Goal: Check status

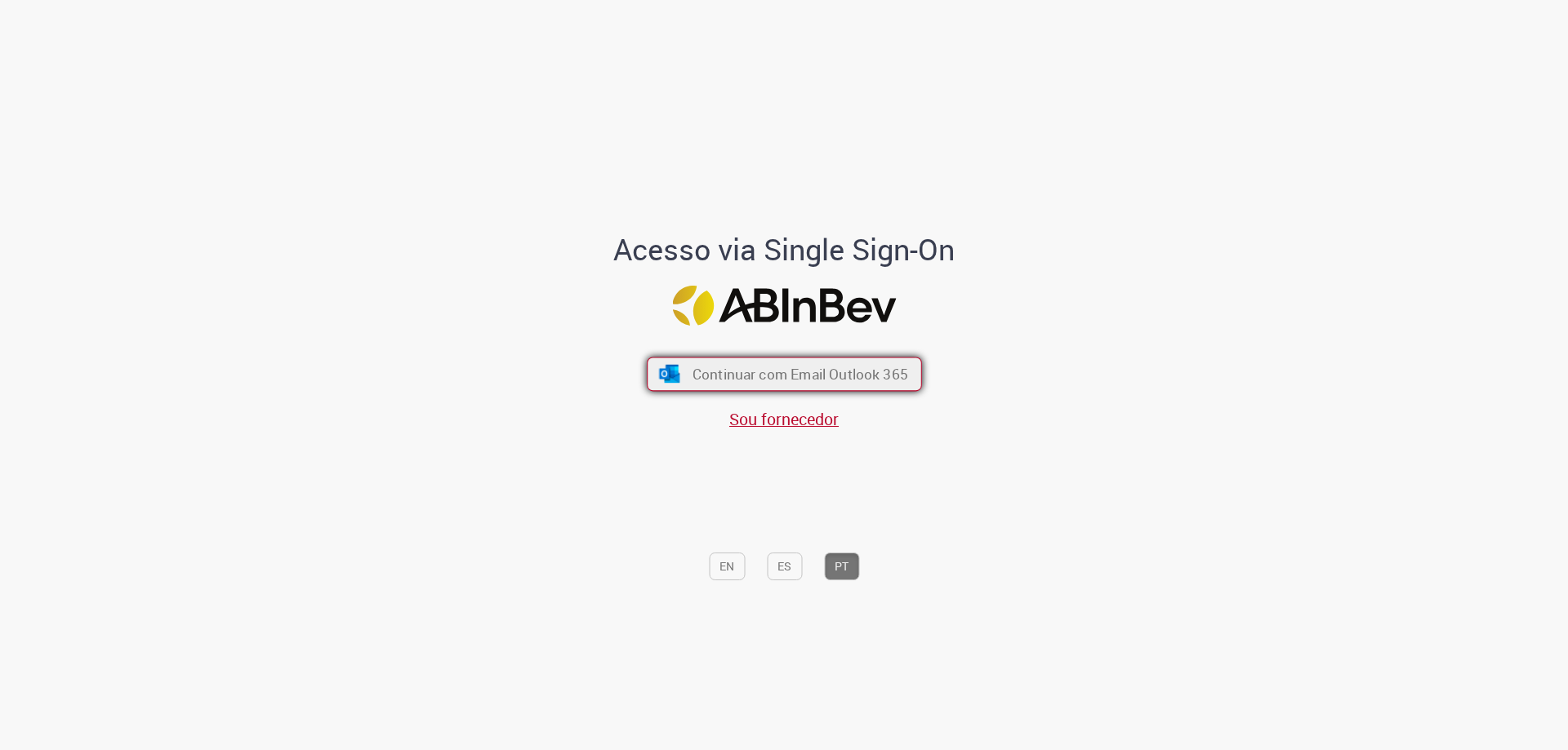
click at [824, 380] on span "Continuar com Email Outlook 365" at bounding box center [800, 374] width 216 height 19
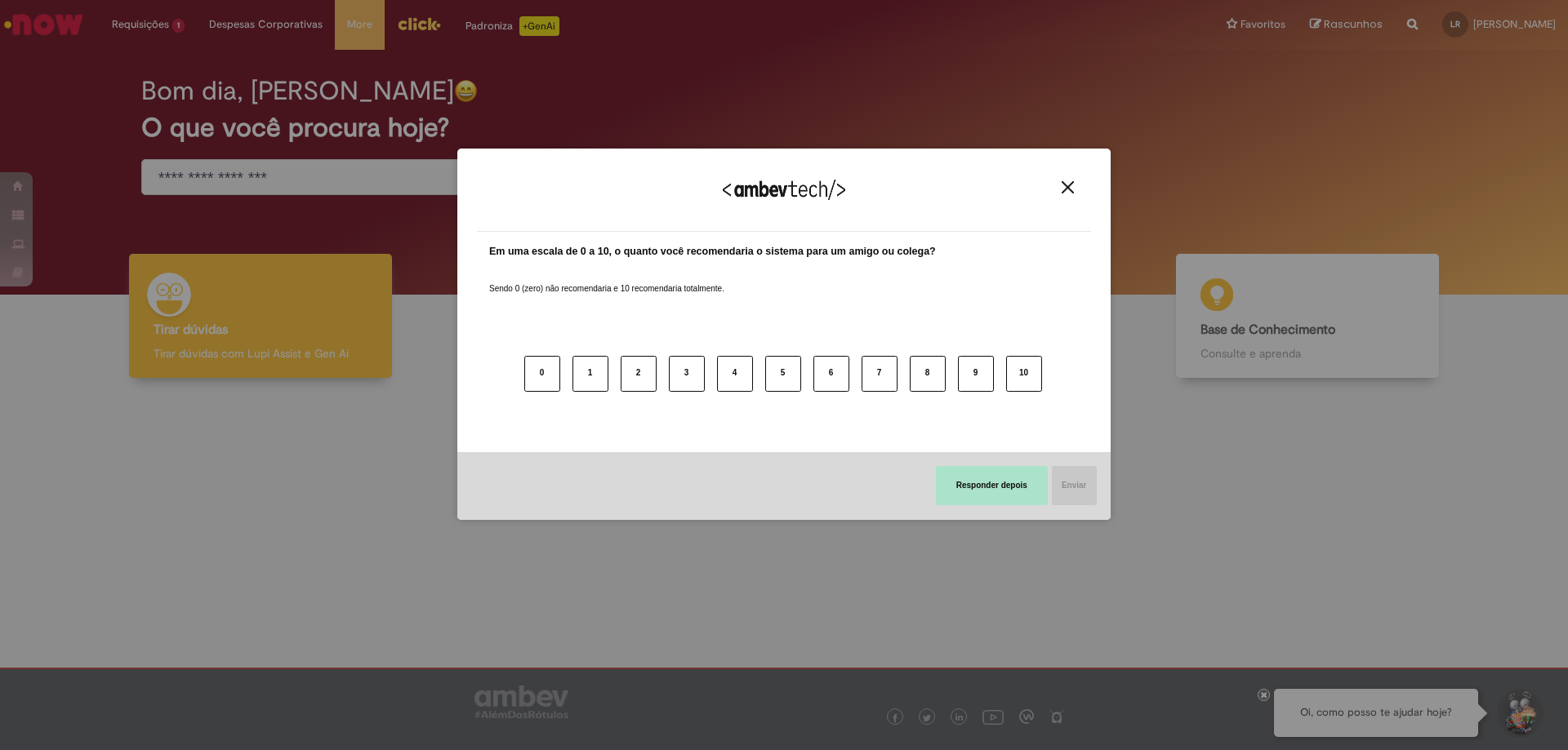
click at [1037, 479] on button "Responder depois" at bounding box center [991, 486] width 112 height 39
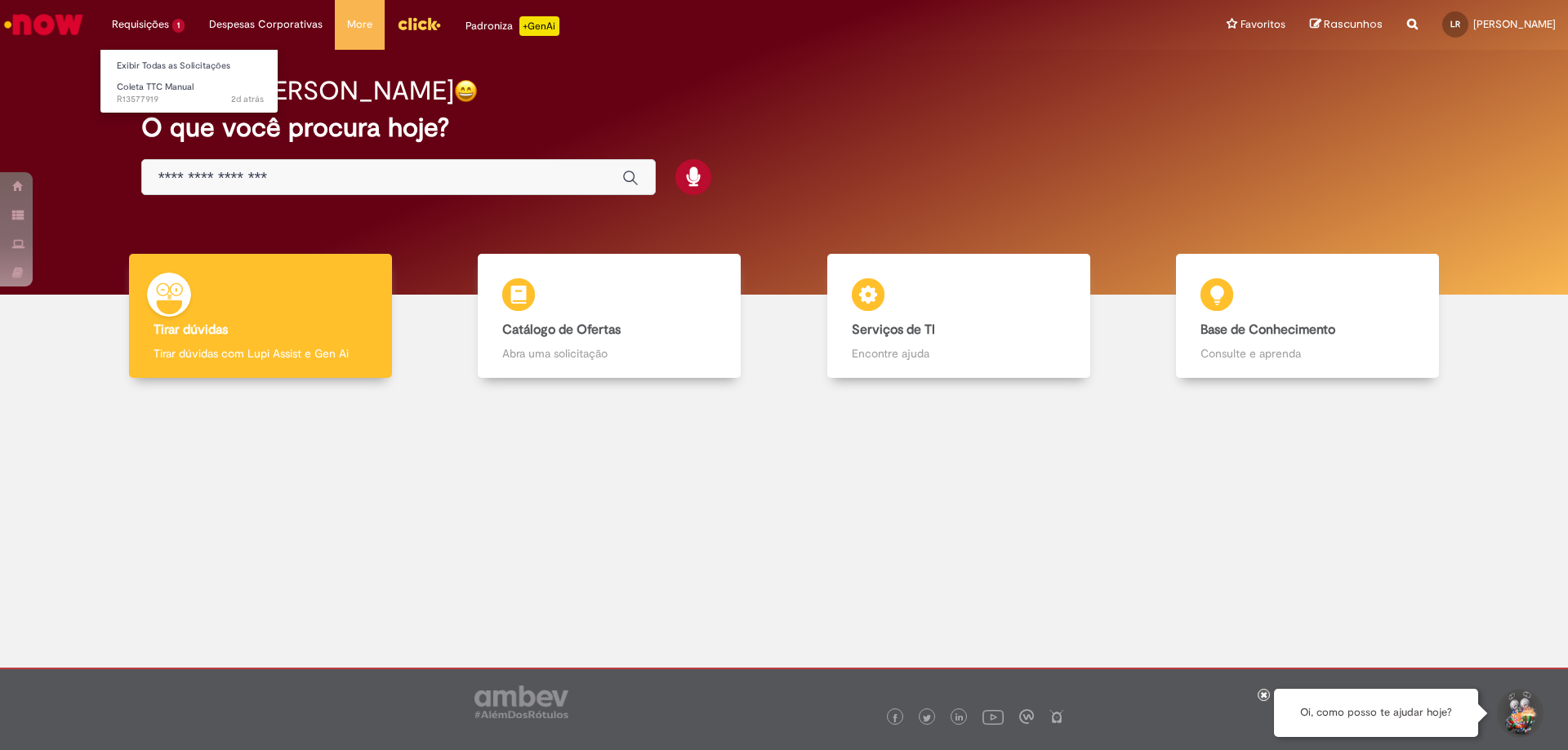
click at [143, 21] on li "Requisições 1 Exibir Todas as Solicitações Coleta TTC Manual 2d atrás 2 dias at…" at bounding box center [148, 24] width 98 height 49
click at [164, 92] on span "Coleta TTC Manual" at bounding box center [155, 87] width 77 height 13
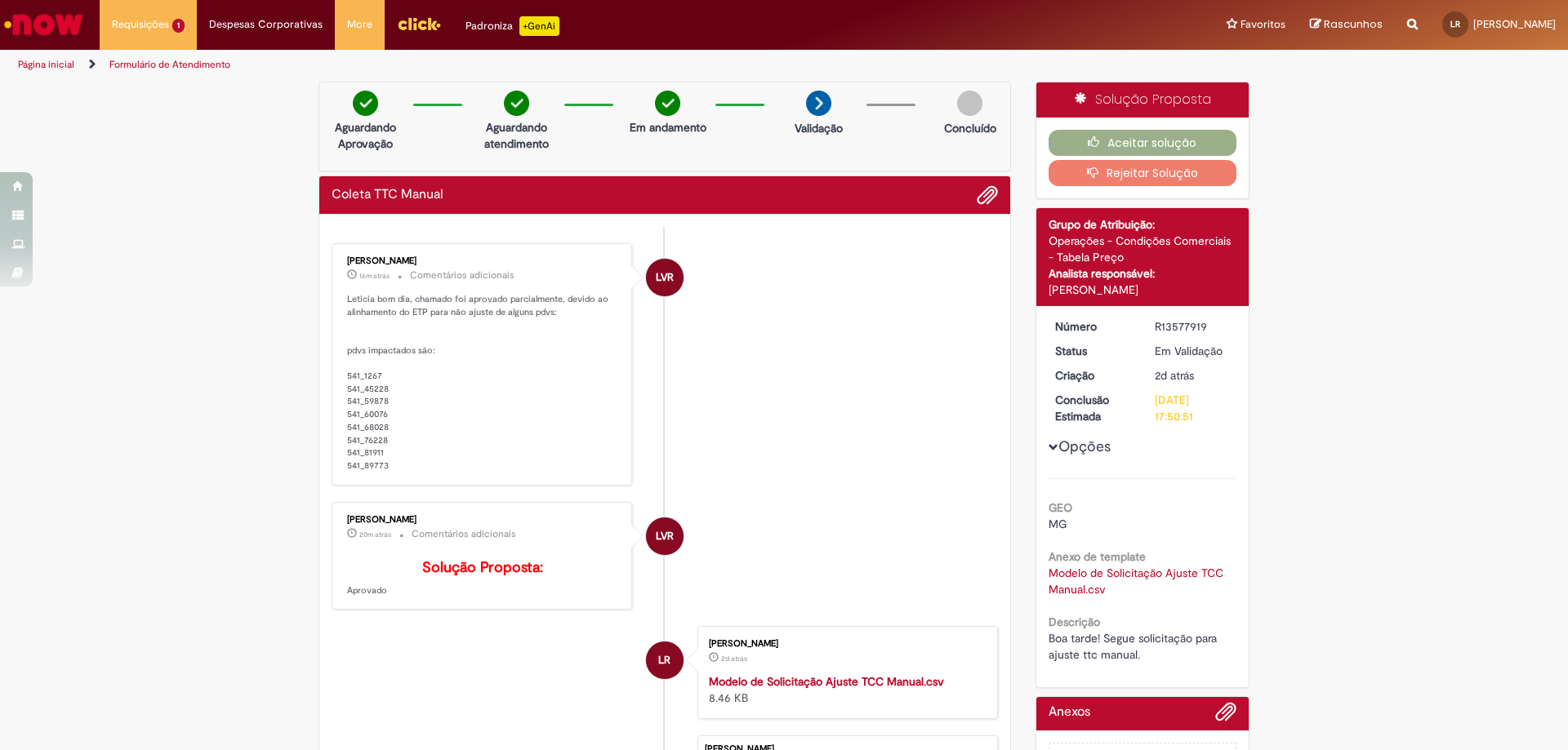
drag, startPoint x: 335, startPoint y: 260, endPoint x: 494, endPoint y: 260, distance: 159.0
click at [494, 260] on div "Leonardo Vitor Rosa Do Carmo Silva 16m atrás 16 minutos atrás Comentários adici…" at bounding box center [482, 364] width 291 height 233
click at [567, 382] on p "Leticia bom dia, chamado foi aprovado parcialmente, devido ao alinhamento do ET…" at bounding box center [484, 382] width 272 height 180
click at [981, 198] on span "Adicionar anexos" at bounding box center [988, 196] width 20 height 20
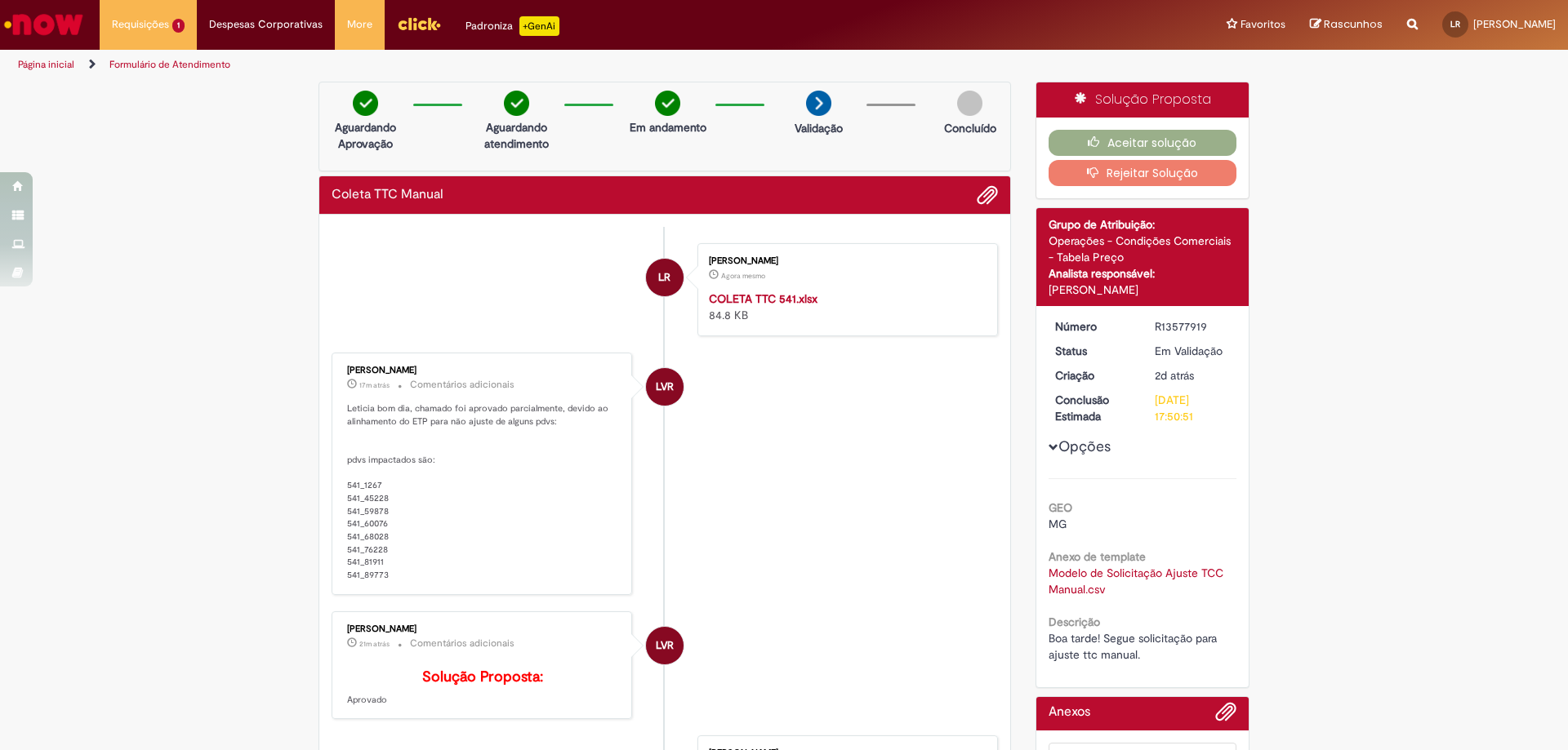
drag, startPoint x: 1041, startPoint y: 293, endPoint x: 1247, endPoint y: 283, distance: 206.2
click at [1247, 283] on div "Solução Proposta Aceitar solução Rejeitar Solução Detalhes do tíquete Grupo de …" at bounding box center [1143, 461] width 239 height 759
copy div "[PERSON_NAME]"
click at [1083, 589] on link "Modelo de Solicitação Ajuste TCC Manual.csv" at bounding box center [1137, 581] width 178 height 31
drag, startPoint x: 958, startPoint y: 293, endPoint x: 925, endPoint y: 301, distance: 34.0
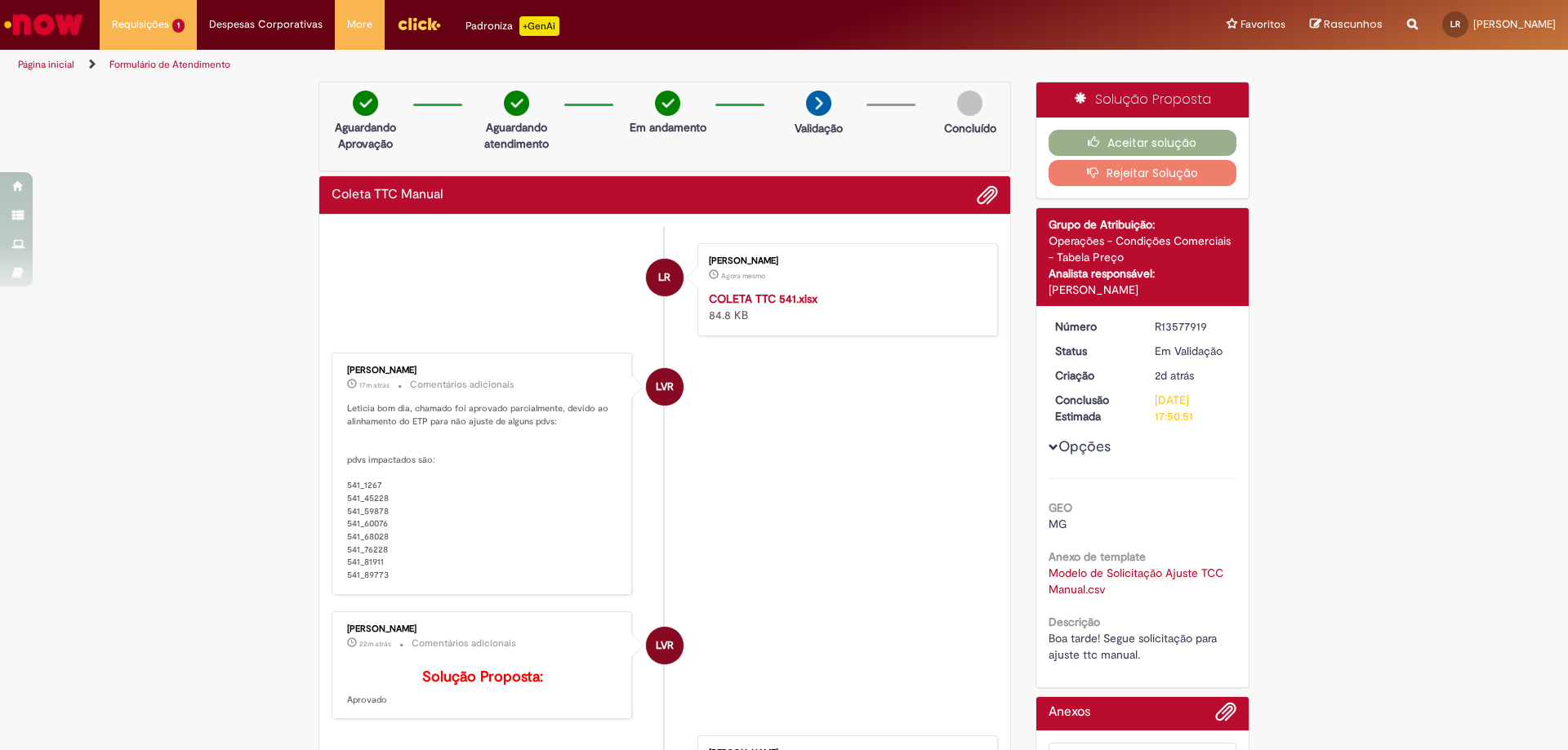
click at [925, 301] on div "COLETA TTC 541.xlsx 84.8 KB" at bounding box center [845, 307] width 272 height 32
click at [863, 310] on div "COLETA TTC 541.xlsx 84.8 KB" at bounding box center [845, 307] width 272 height 32
drag, startPoint x: 804, startPoint y: 296, endPoint x: 741, endPoint y: 386, distance: 109.9
click at [741, 386] on li "LVR Leonardo Vitor Rosa Do Carmo Silva 17m atrás 17 minutos atrás Comentários a…" at bounding box center [664, 473] width 666 height 243
click at [981, 192] on span "Adicionar anexos" at bounding box center [988, 196] width 20 height 20
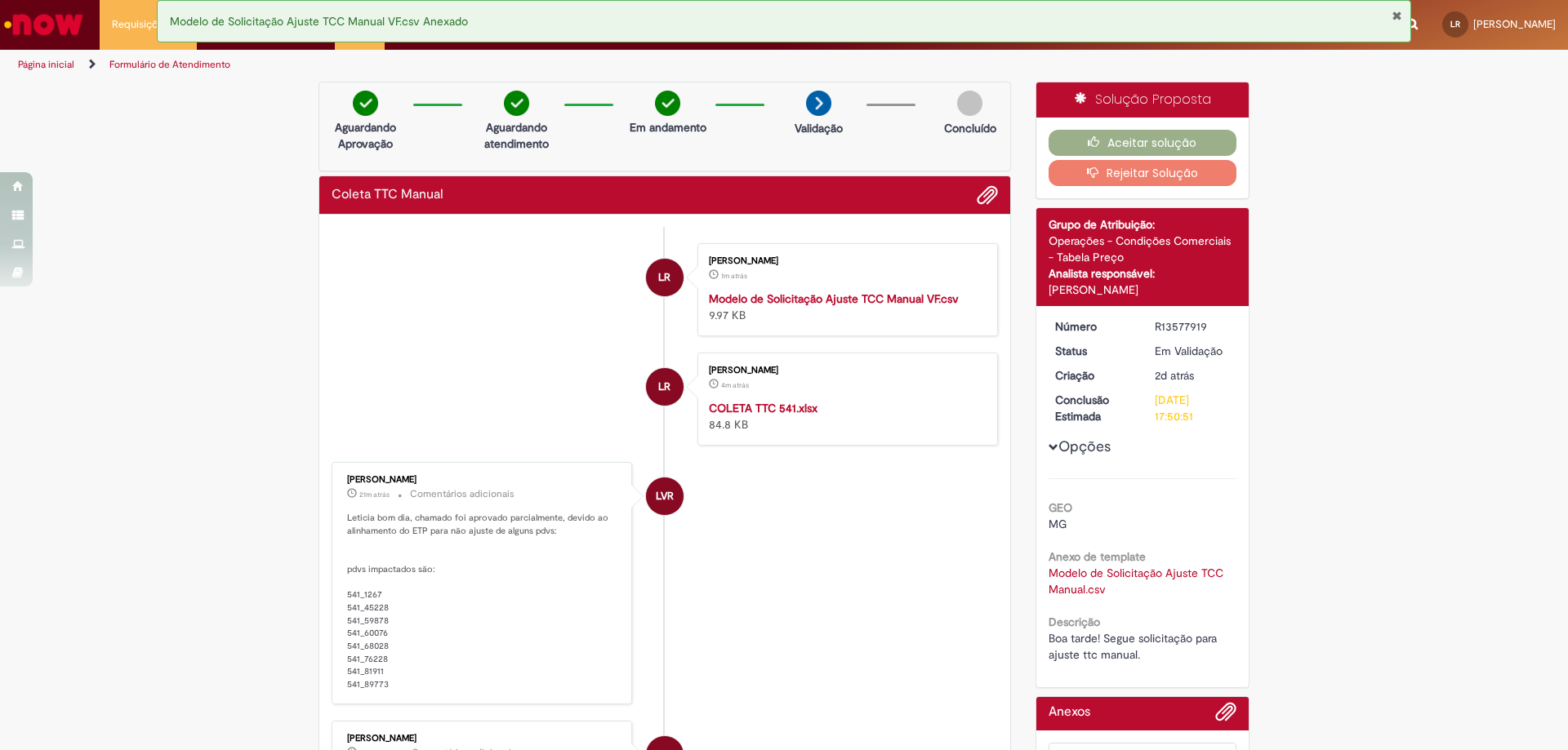
drag, startPoint x: 1042, startPoint y: 290, endPoint x: 1237, endPoint y: 286, distance: 195.0
click at [1237, 286] on div "Detalhes do tíquete Grupo de Atribuição: Operações - Condições Comerciais - Tab…" at bounding box center [1144, 257] width 213 height 98
copy div "[PERSON_NAME]"
click at [535, 305] on li "LR Leticia Paulino Ramos 3m atrás 3 minutos atrás Modelo de Solicitação Ajuste …" at bounding box center [664, 290] width 666 height 93
click at [590, 204] on div "Coleta TTC Manual" at bounding box center [664, 195] width 666 height 21
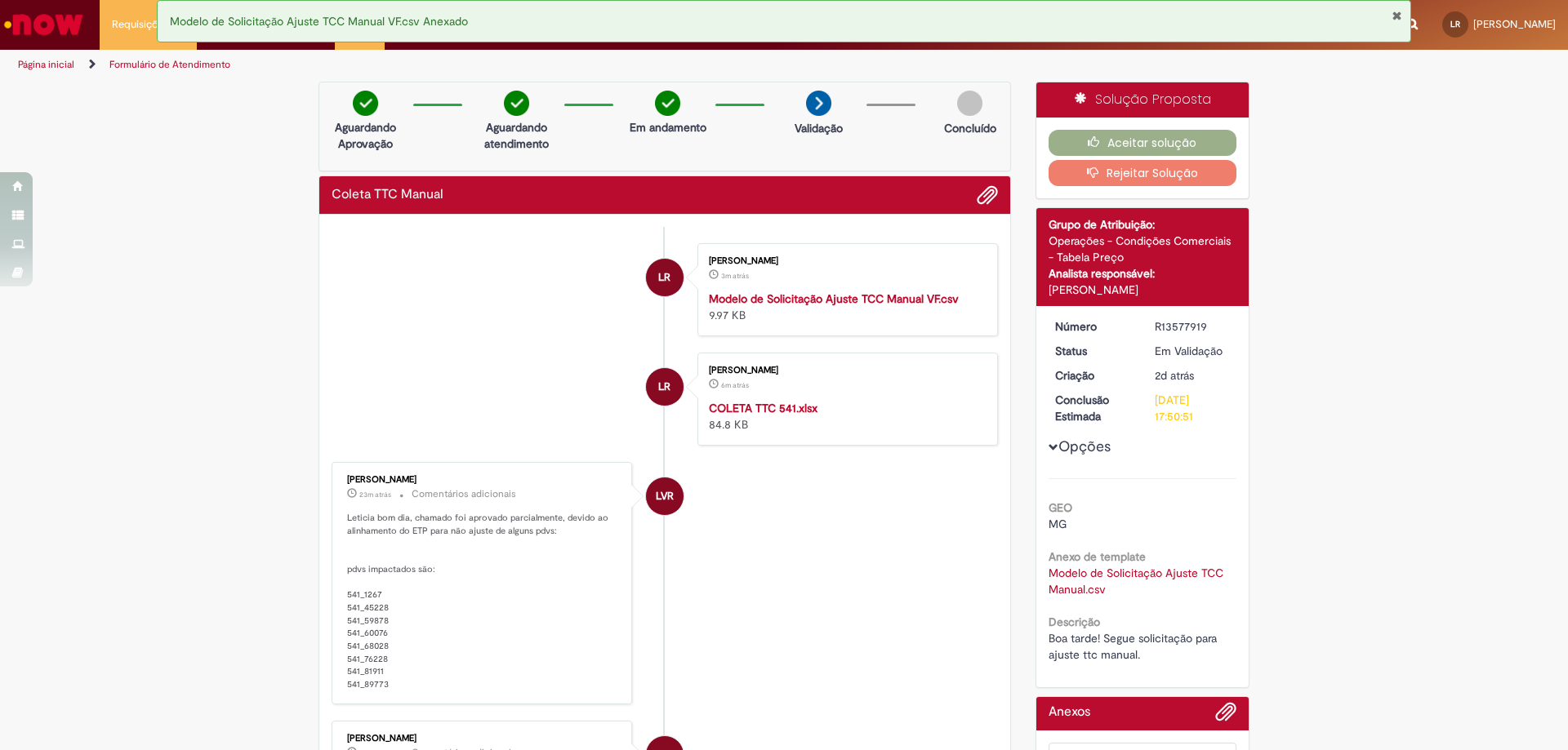
click at [585, 191] on div "Coleta TTC Manual" at bounding box center [664, 195] width 666 height 21
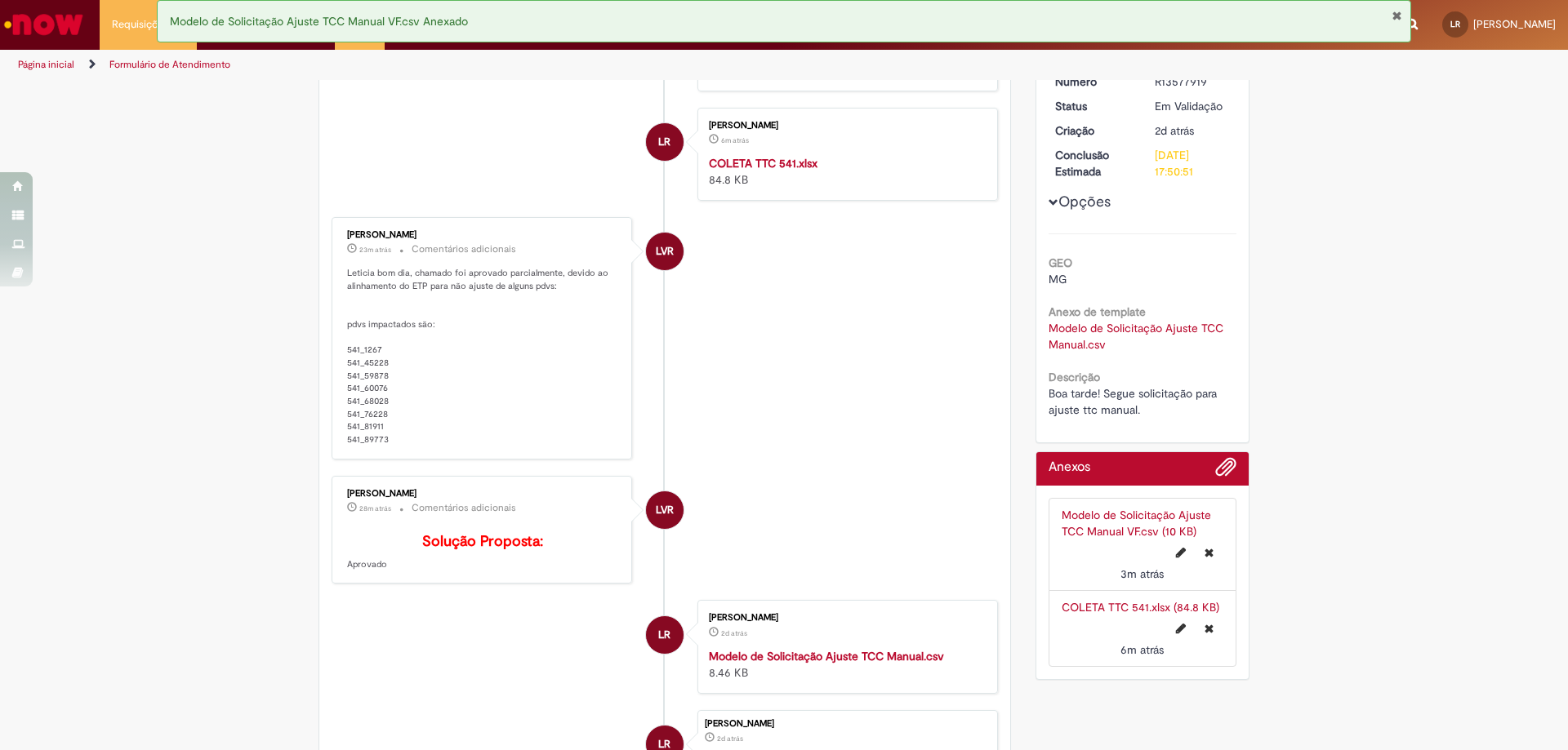
scroll to position [490, 0]
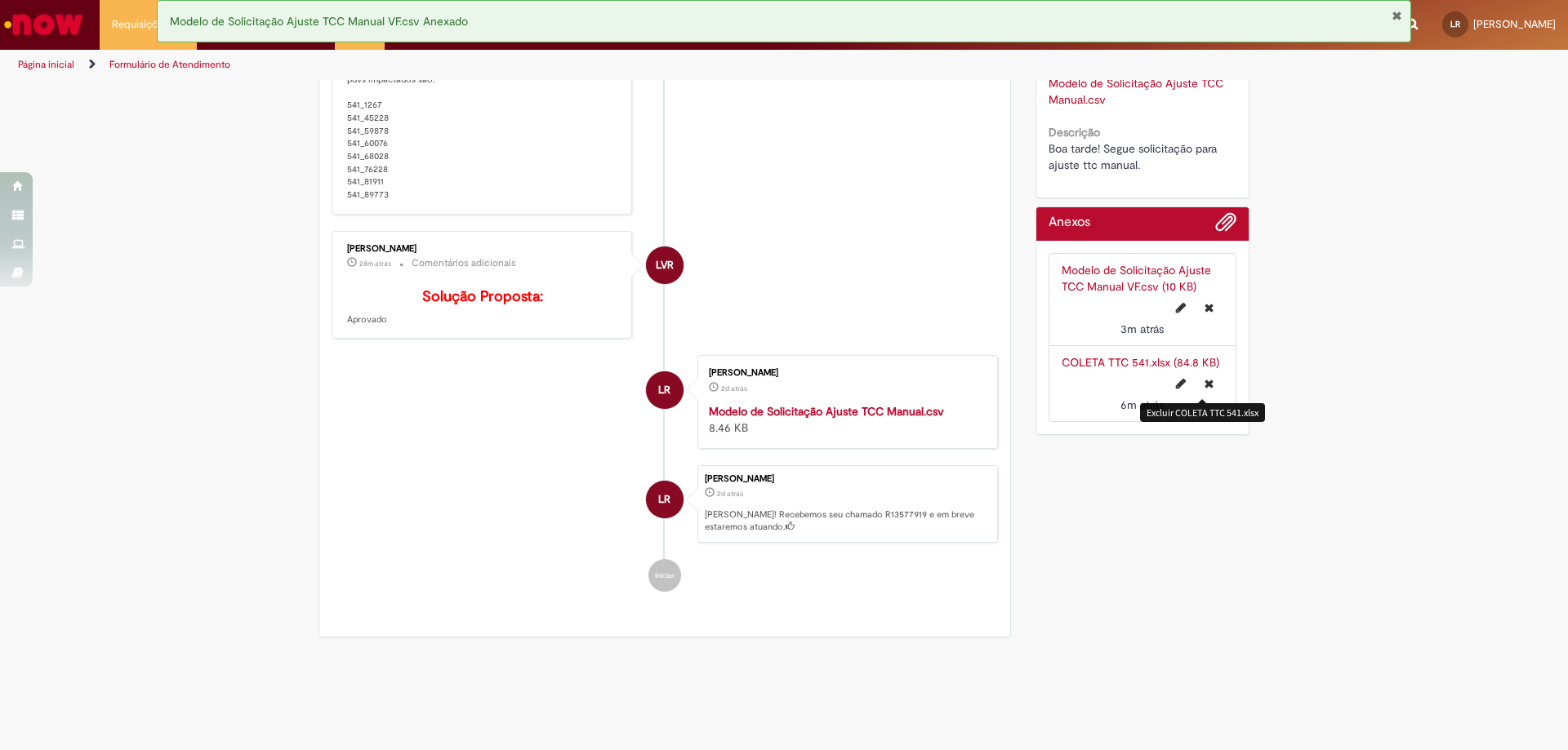
click at [1205, 380] on icon "Excluir COLETA TTC 541.xlsx" at bounding box center [1209, 383] width 9 height 12
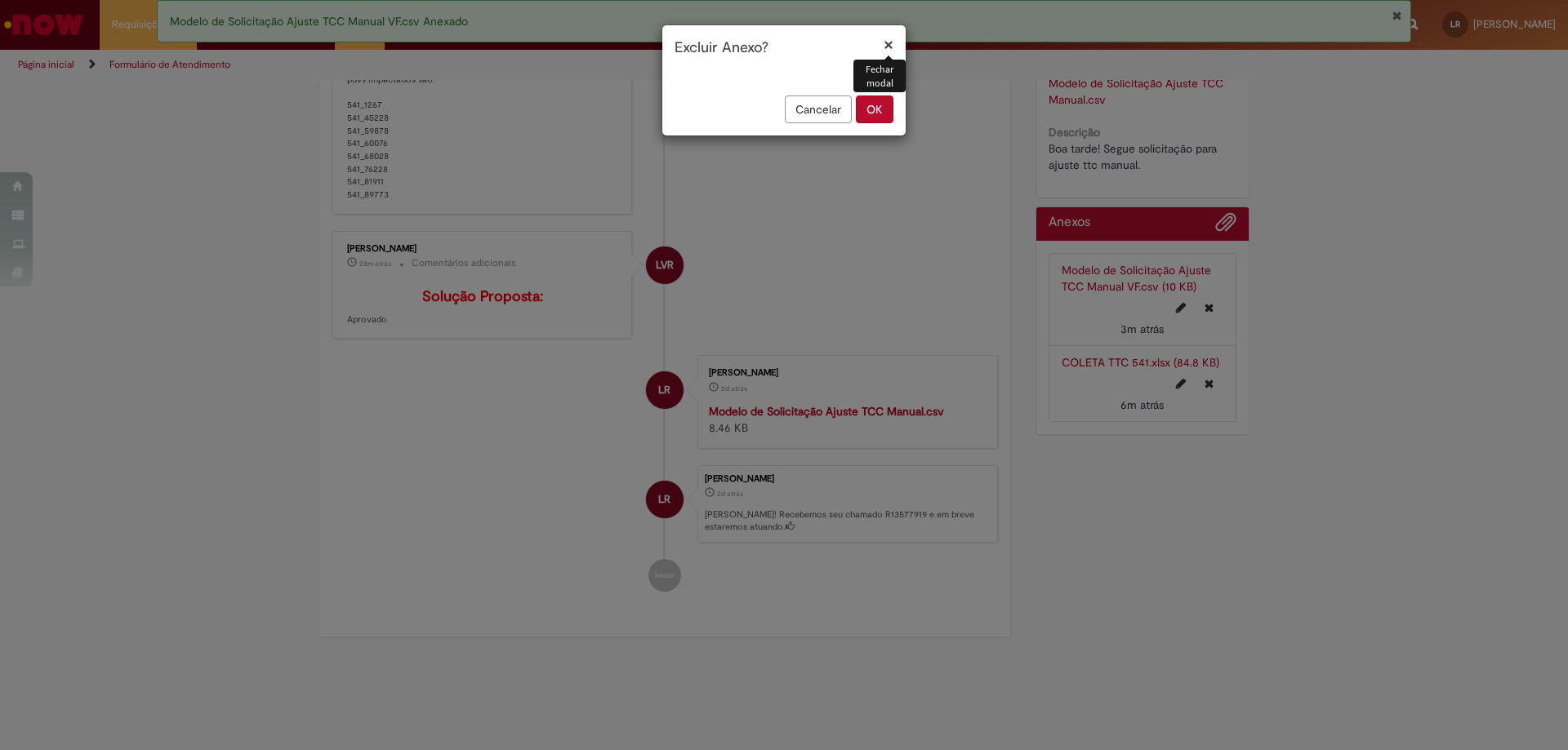
click at [877, 106] on button "OK" at bounding box center [875, 109] width 38 height 28
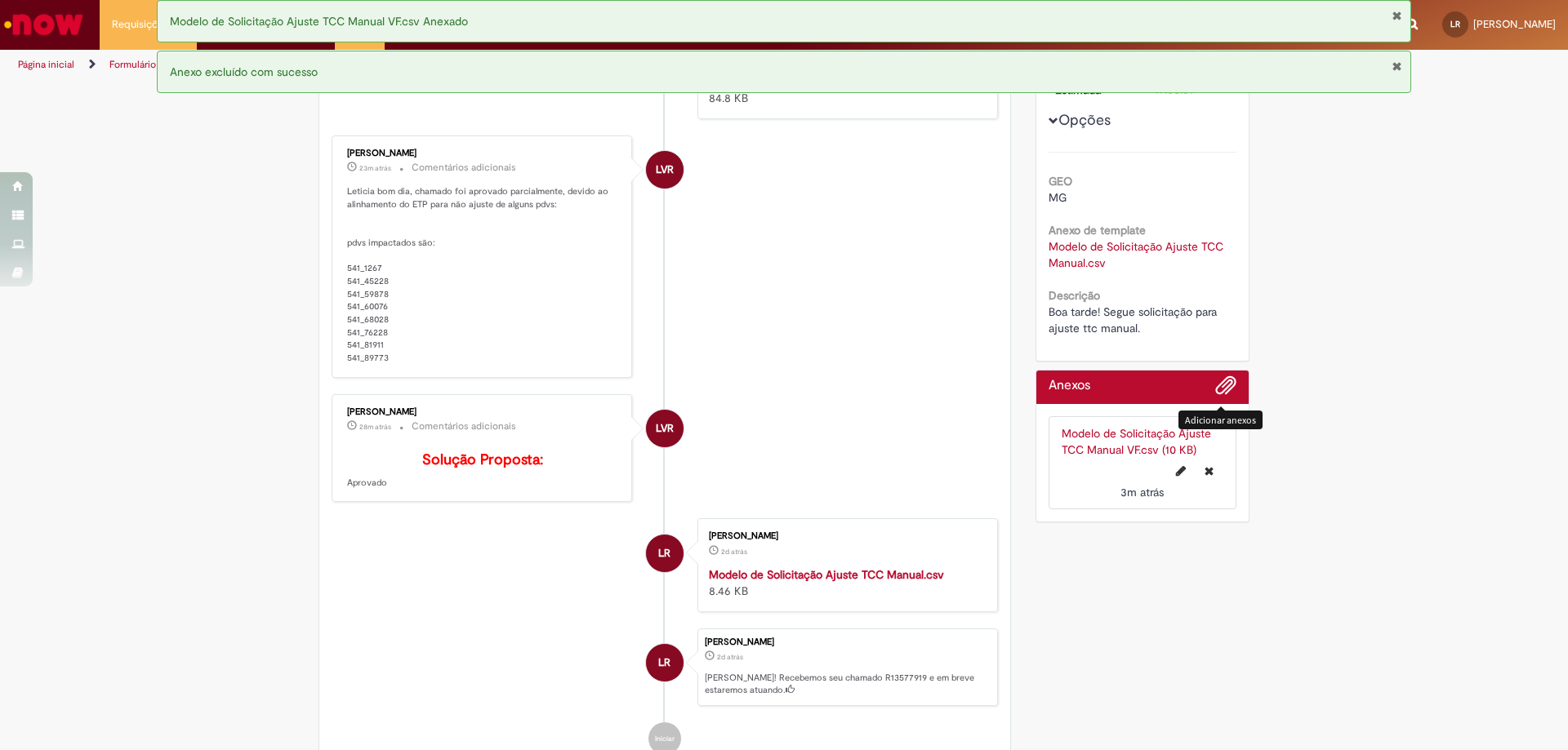
scroll to position [163, 0]
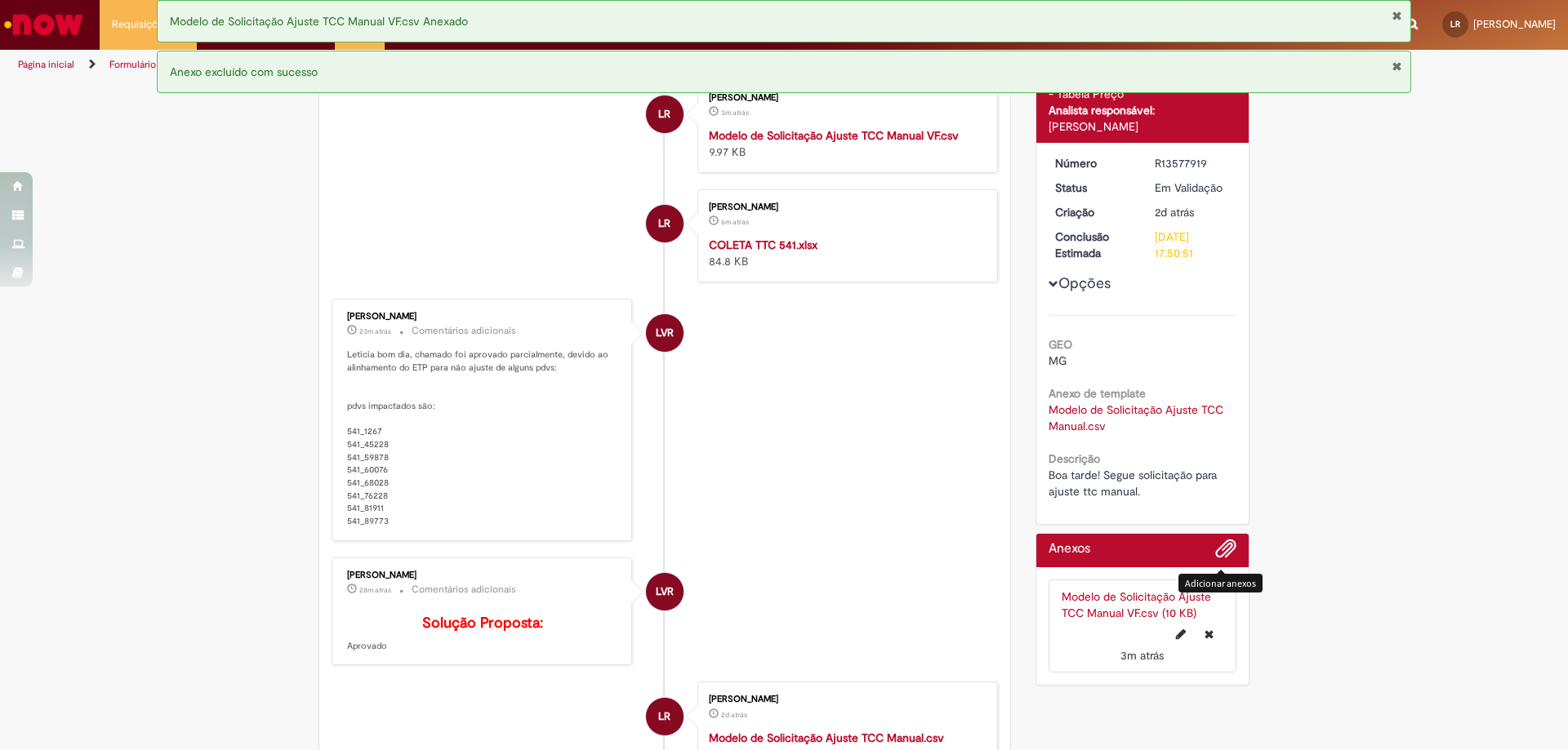
click at [854, 440] on li "LVR Leonardo Vitor Rosa Do Carmo Silva 23m atrás 23 minutos atrás Comentários a…" at bounding box center [664, 420] width 666 height 243
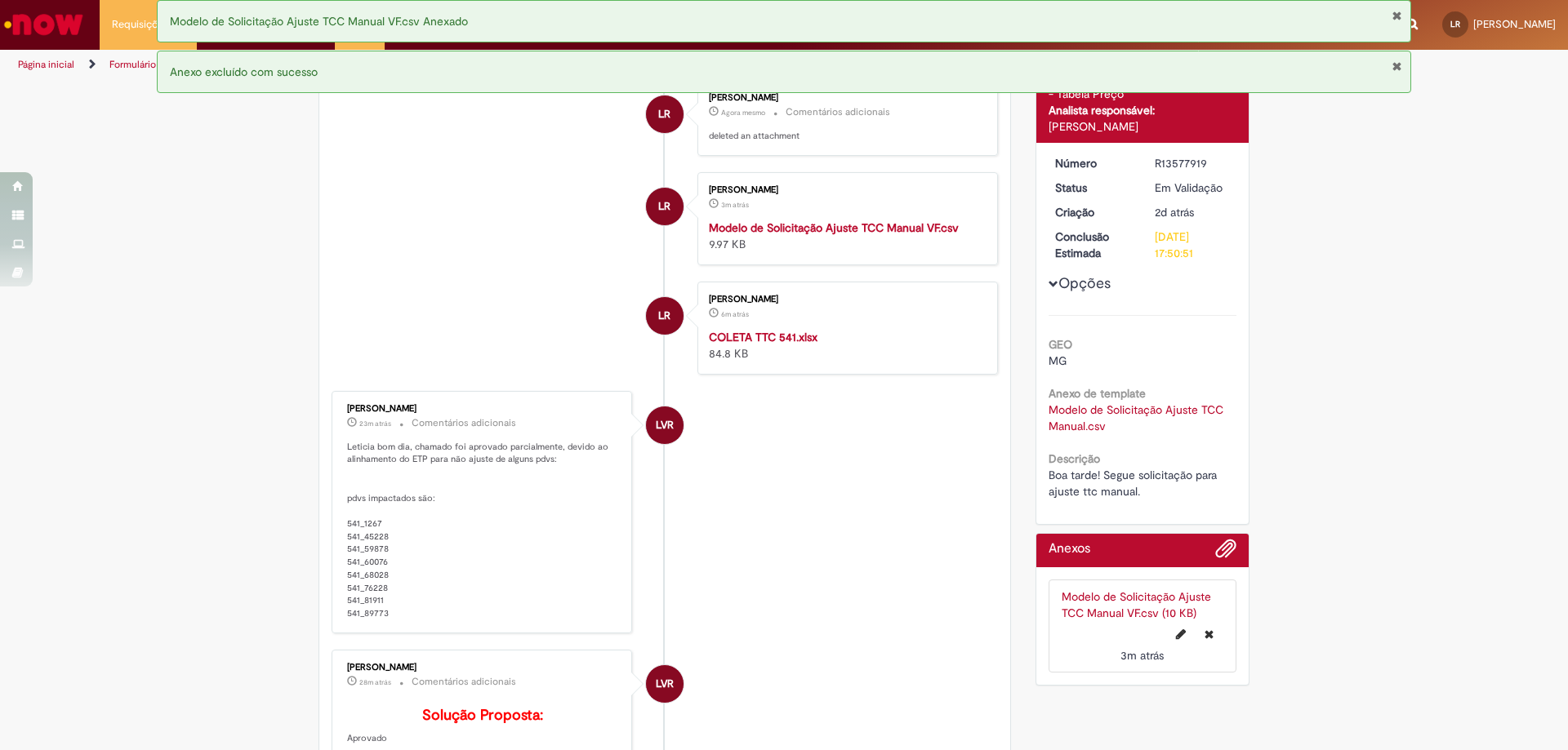
scroll to position [0, 0]
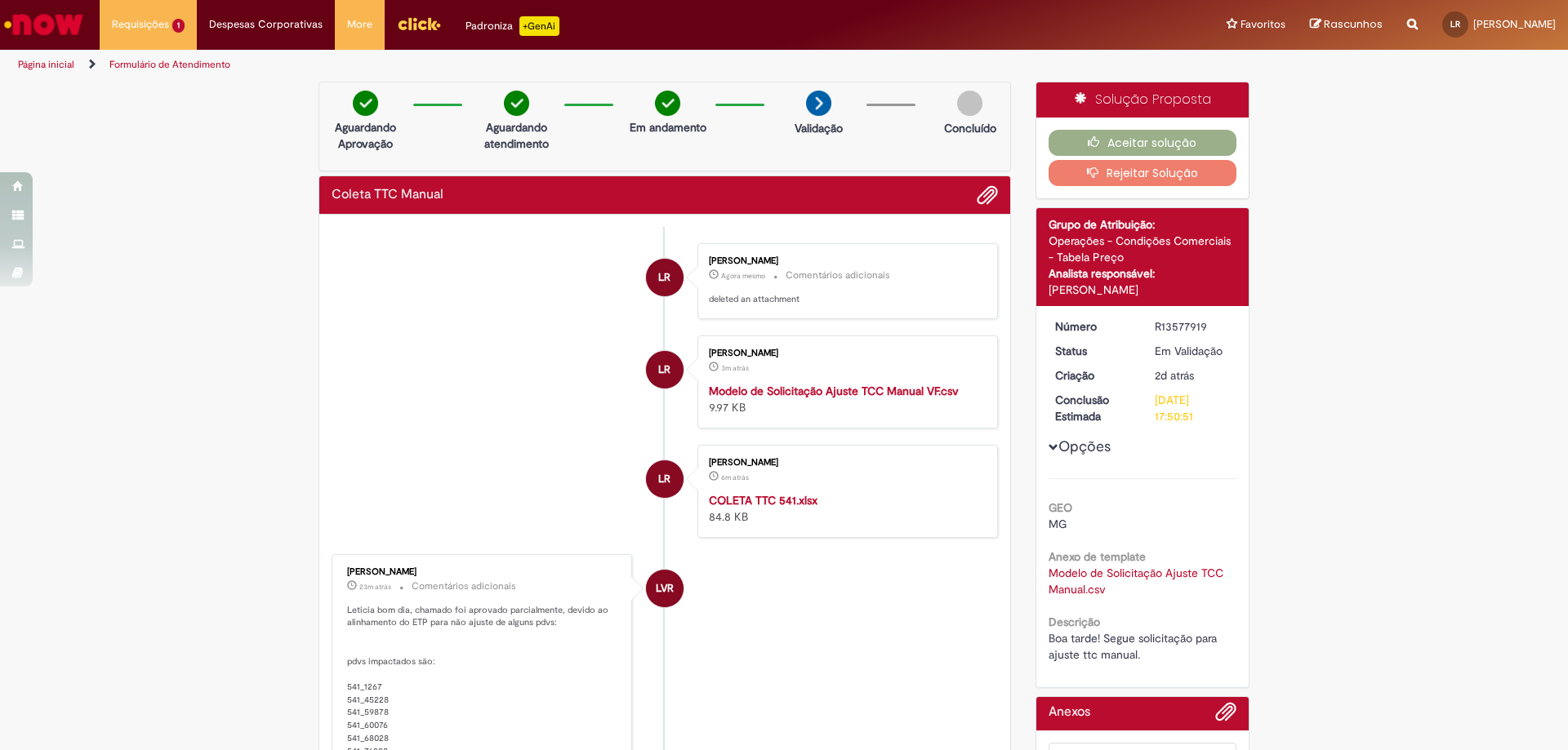
click at [800, 274] on small "Comentários adicionais" at bounding box center [837, 276] width 105 height 14
drag, startPoint x: 1210, startPoint y: 325, endPoint x: 1140, endPoint y: 331, distance: 70.3
click at [1143, 331] on dd "R13577919" at bounding box center [1193, 327] width 100 height 16
copy div "R13577919"
click at [173, 86] on span "Coleta TTC Manual" at bounding box center [155, 87] width 77 height 13
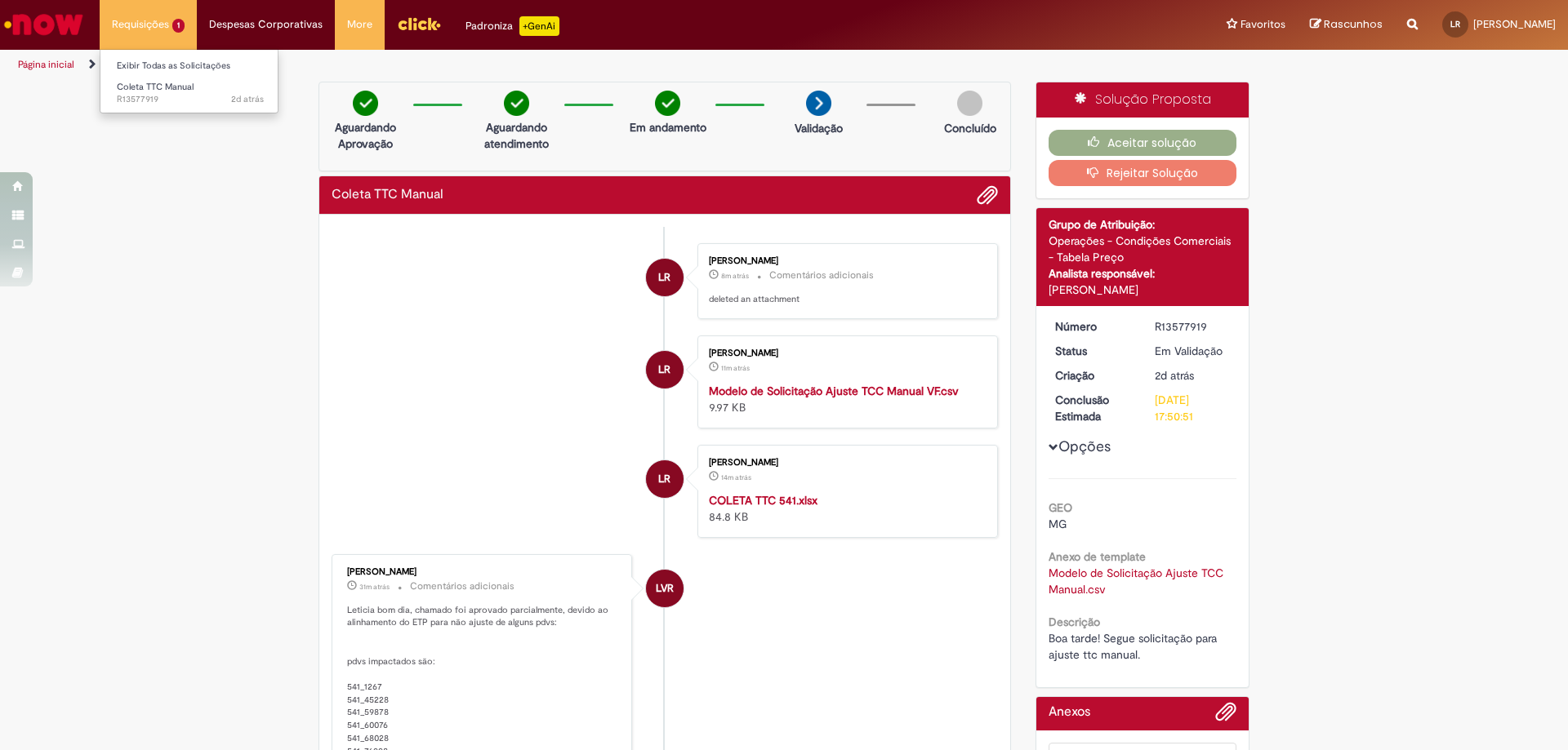
click at [176, 29] on li "Requisições 1 Exibir Todas as Solicitações Coleta TTC Manual 2d atrás 2 dias at…" at bounding box center [148, 24] width 98 height 49
click at [171, 64] on link "Exibir Todas as Solicitações" at bounding box center [190, 66] width 180 height 18
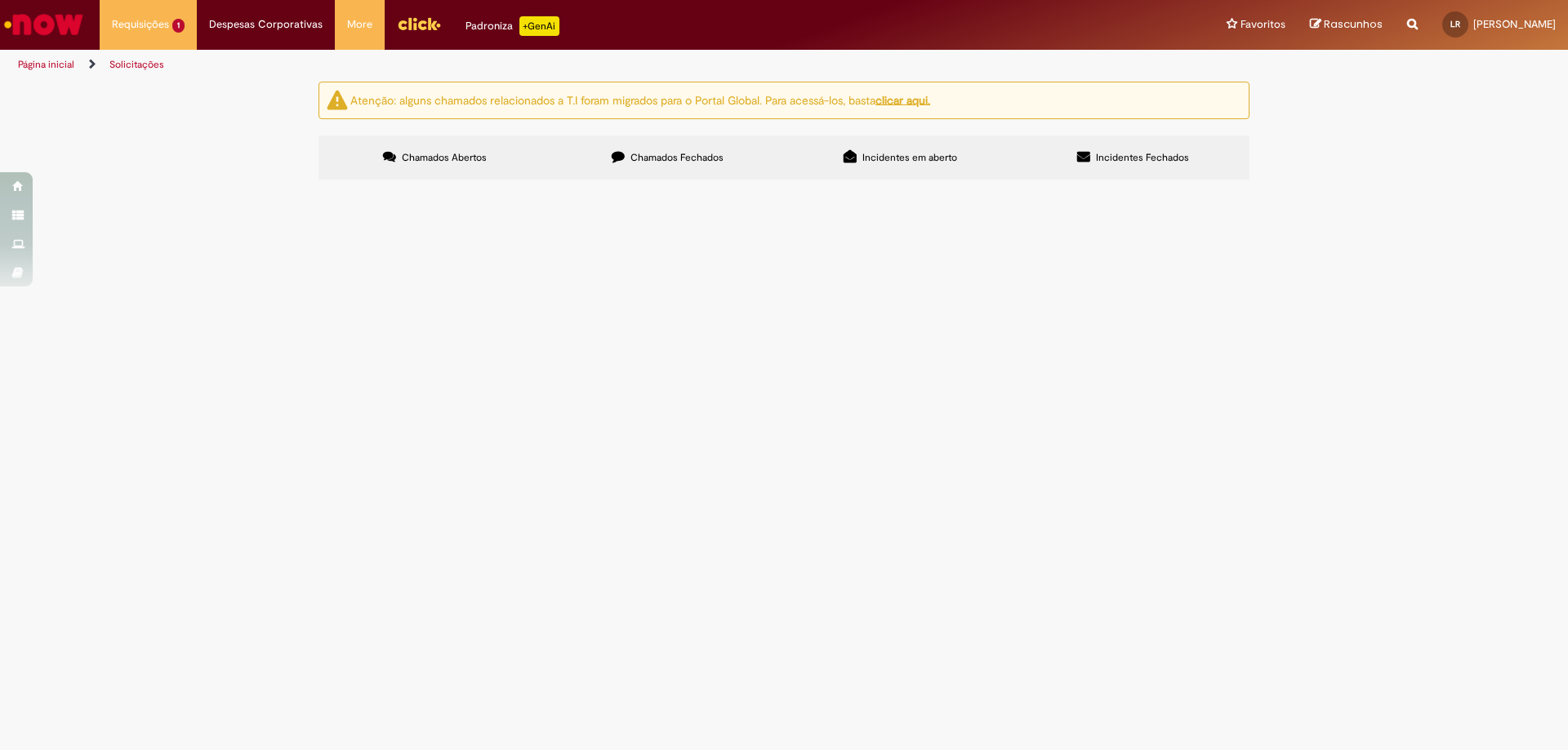
click at [0, 0] on img at bounding box center [0, 0] width 0 height 0
click at [0, 0] on span "Boa tarde! Segue solicitação para ajuste ttc manual." at bounding box center [0, 0] width 0 height 0
click at [0, 0] on span "Coleta TTC Manual" at bounding box center [0, 0] width 0 height 0
